Goal: Task Accomplishment & Management: Manage account settings

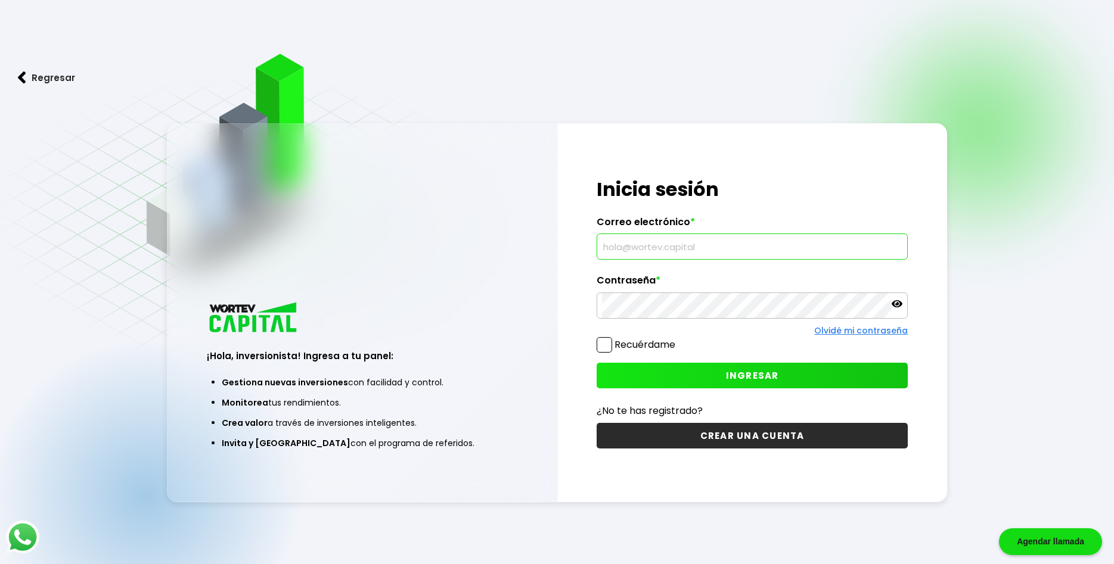
paste input "[EMAIL_ADDRESS][DOMAIN_NAME]"
type input "[EMAIL_ADDRESS][DOMAIN_NAME]"
click at [608, 347] on span at bounding box center [603, 344] width 15 height 15
click at [677, 339] on input "Recuérdame" at bounding box center [677, 339] width 0 height 0
click at [727, 378] on span "INGRESAR" at bounding box center [752, 375] width 53 height 13
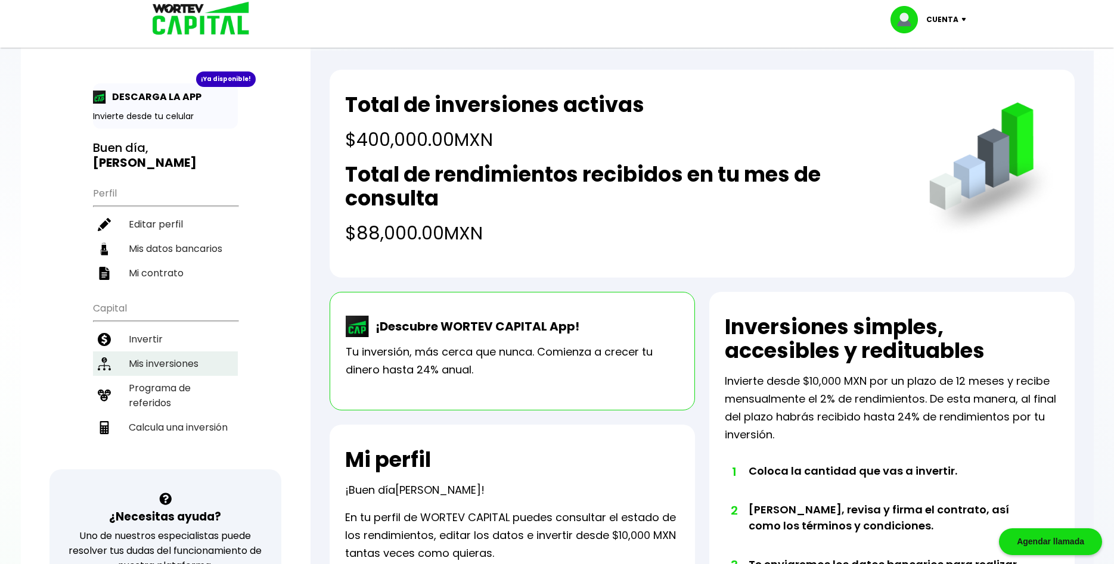
click at [150, 352] on li "Mis inversiones" at bounding box center [165, 364] width 145 height 24
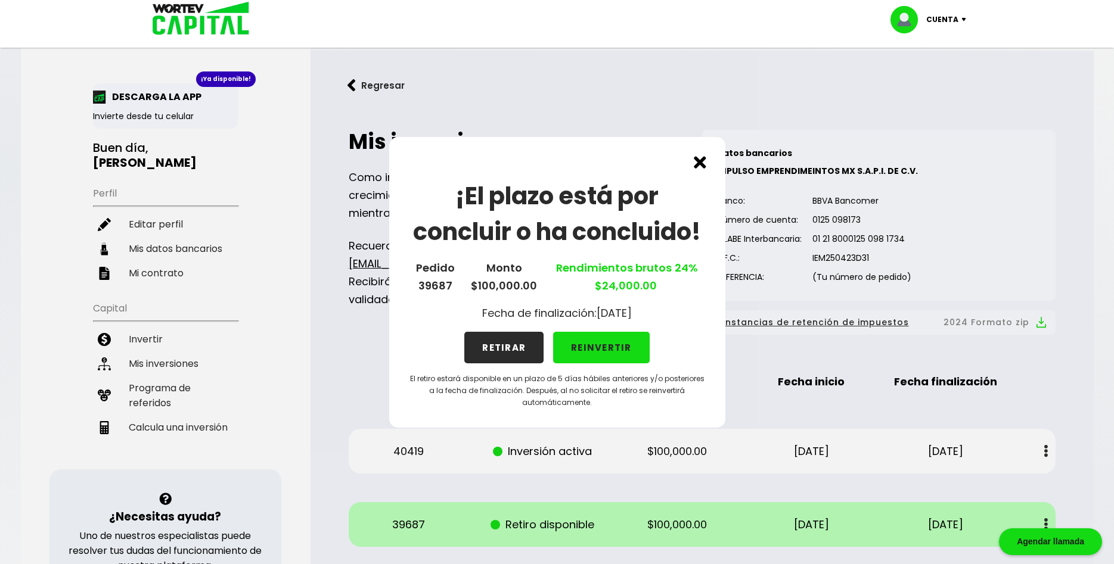
click at [937, 23] on p "Cuenta" at bounding box center [942, 20] width 32 height 18
click at [939, 82] on li "Cerrar sesión" at bounding box center [929, 79] width 95 height 24
